Goal: Information Seeking & Learning: Understand process/instructions

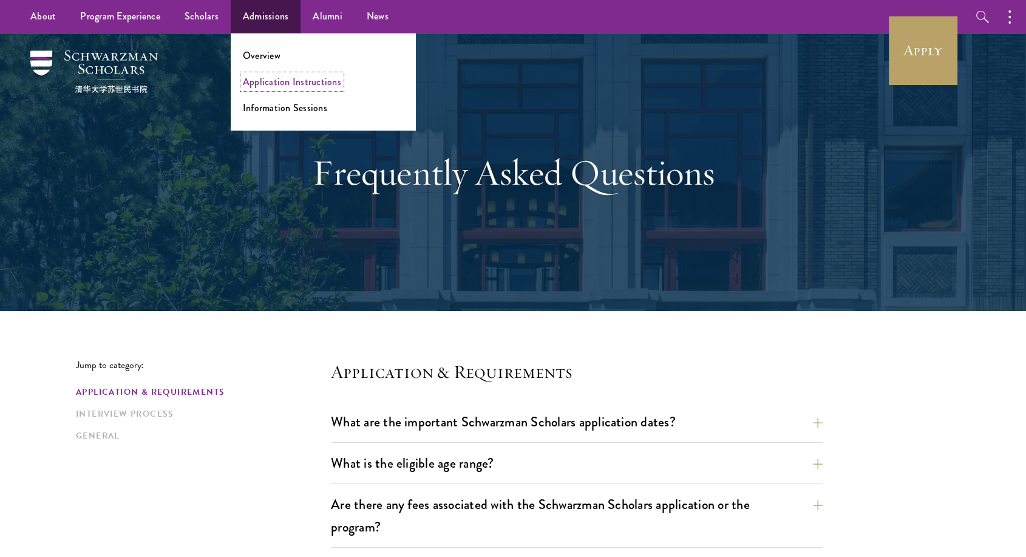
drag, startPoint x: 252, startPoint y: 75, endPoint x: 261, endPoint y: 76, distance: 8.5
click at [252, 75] on link "Application Instructions" at bounding box center [292, 82] width 98 height 14
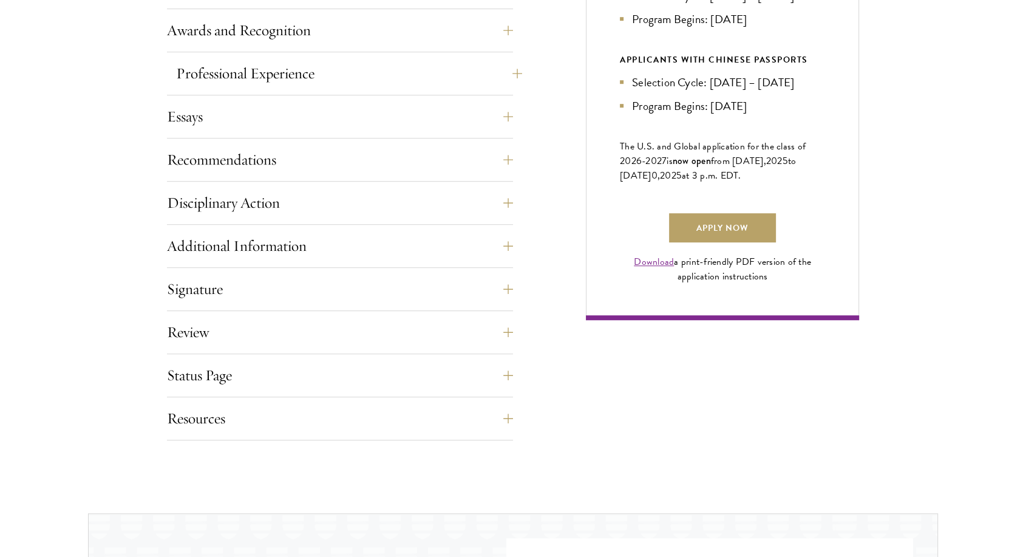
scroll to position [787, 0]
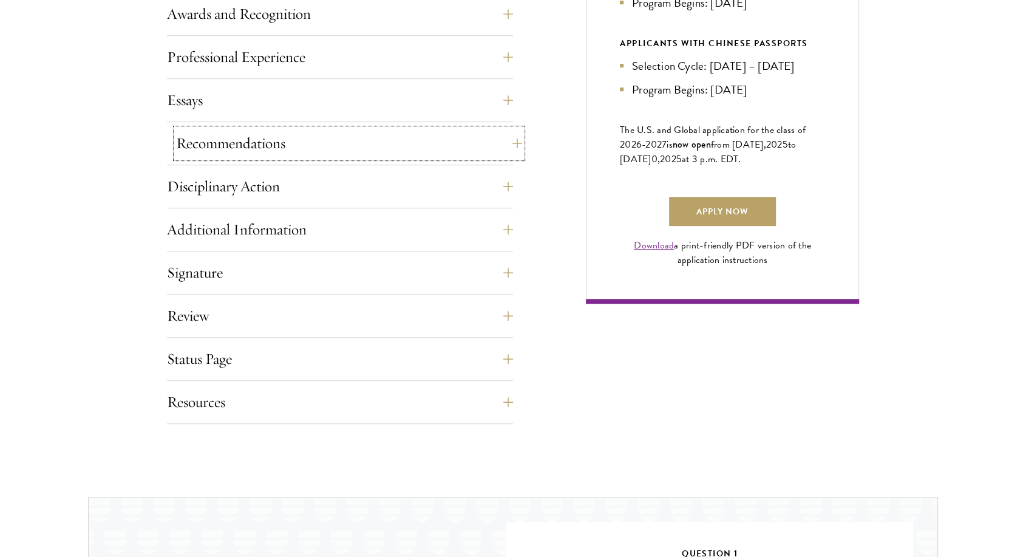
click at [294, 148] on button "Recommendations" at bounding box center [349, 143] width 346 height 29
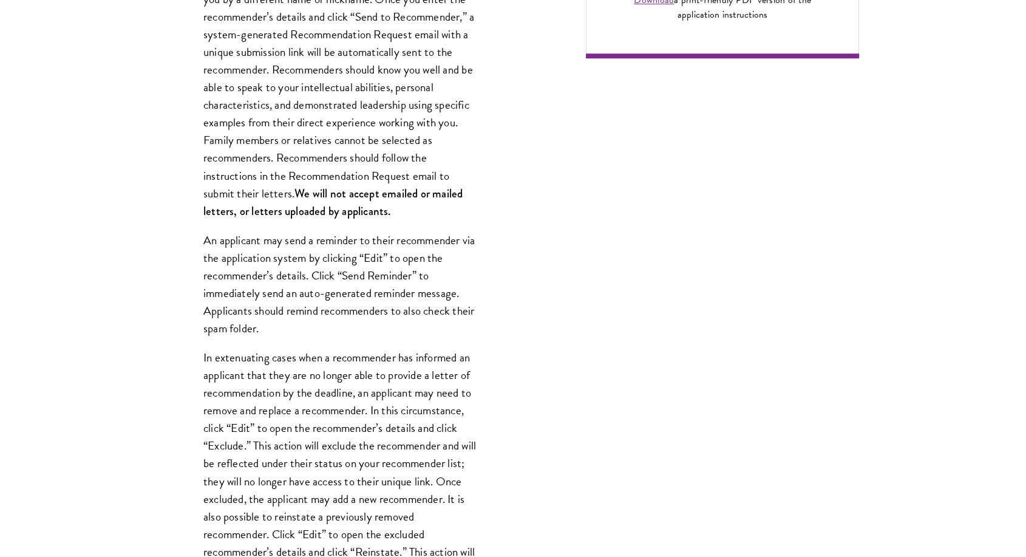
scroll to position [1123, 0]
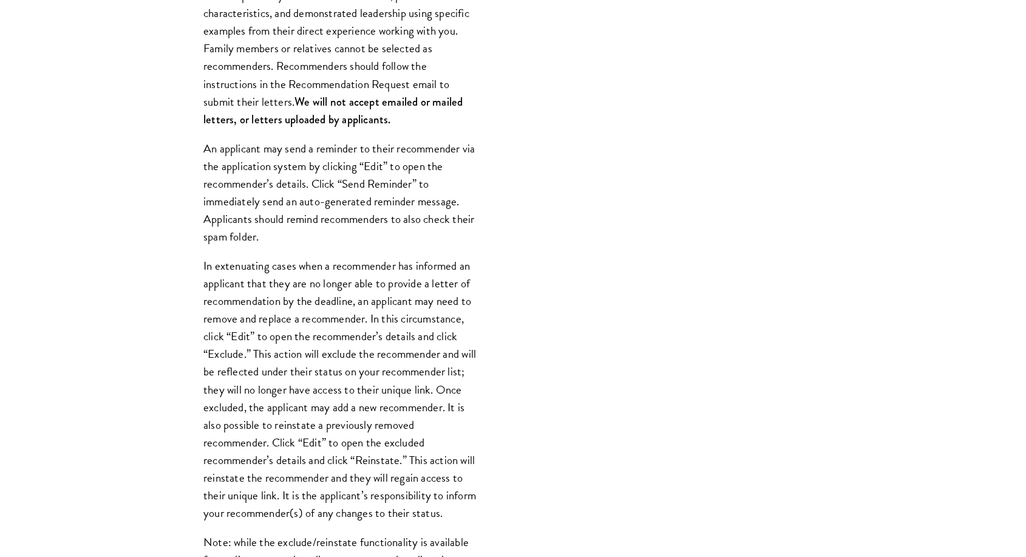
click at [335, 313] on p "In extenuating cases when a recommender has informed an applicant that they are…" at bounding box center [339, 389] width 273 height 265
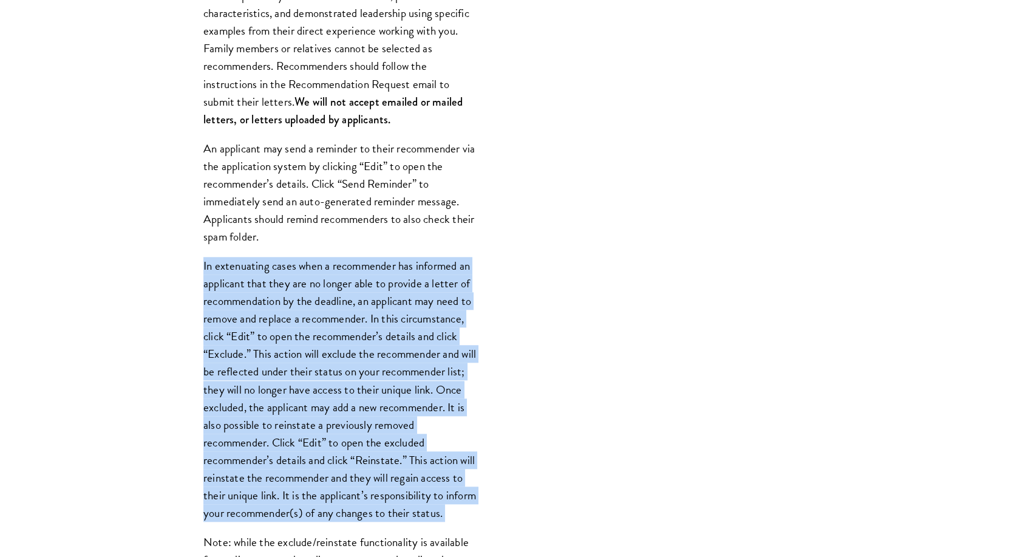
click at [335, 313] on p "In extenuating cases when a recommender has informed an applicant that they are…" at bounding box center [339, 389] width 273 height 265
click at [333, 380] on p "In extenuating cases when a recommender has informed an applicant that they are…" at bounding box center [339, 389] width 273 height 265
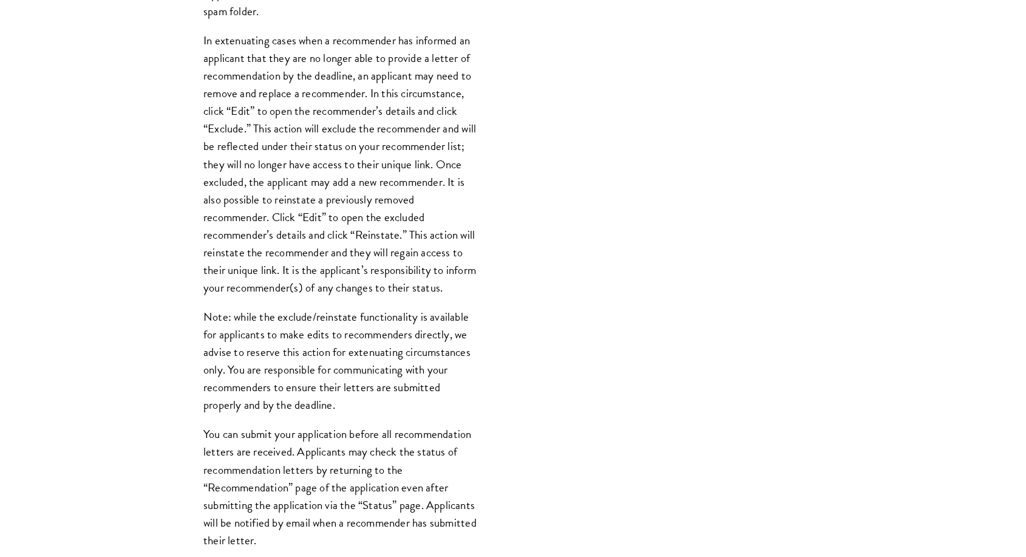
scroll to position [1461, 0]
